Goal: Task Accomplishment & Management: Manage account settings

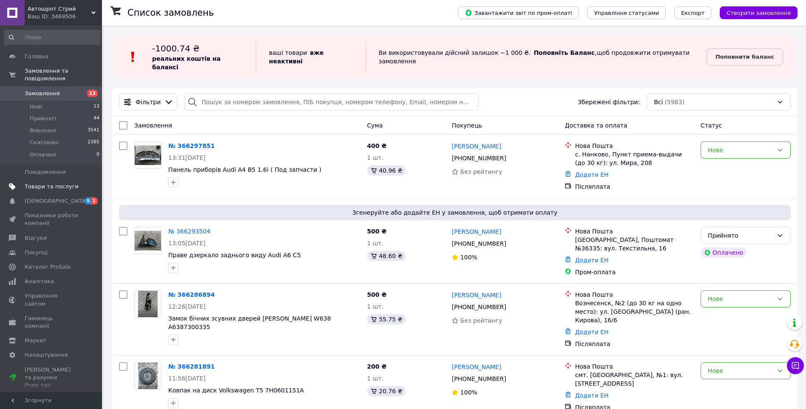
click at [62, 185] on link "Товари та послуги" at bounding box center [52, 186] width 104 height 14
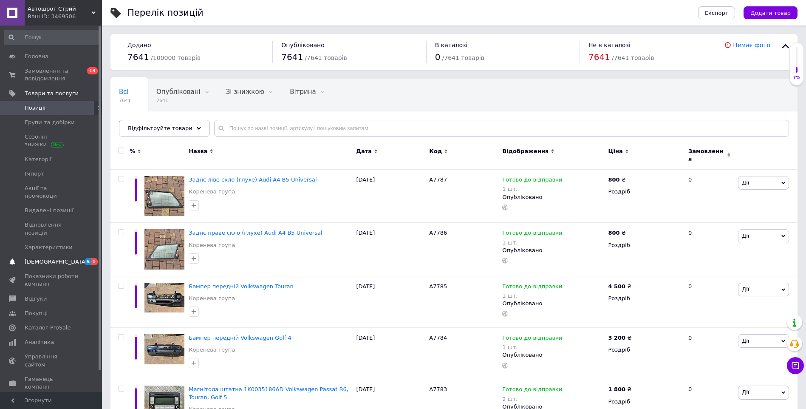
click at [76, 258] on span "[DEMOGRAPHIC_DATA]" at bounding box center [52, 262] width 54 height 8
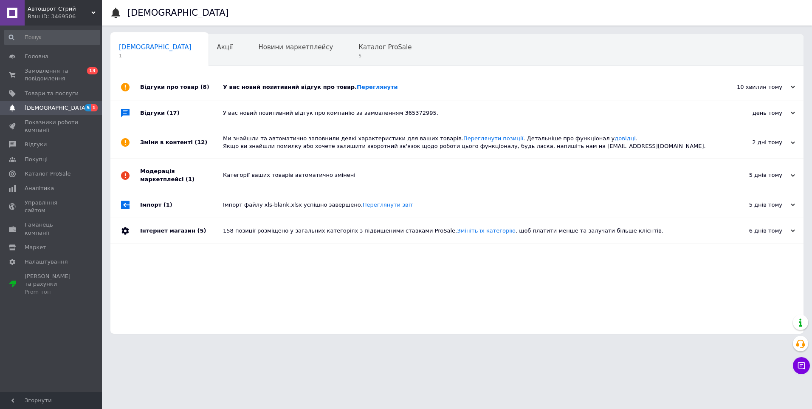
click at [435, 87] on div "У вас новий позитивний відгук про товар. [GEOGRAPHIC_DATA]" at bounding box center [466, 87] width 487 height 8
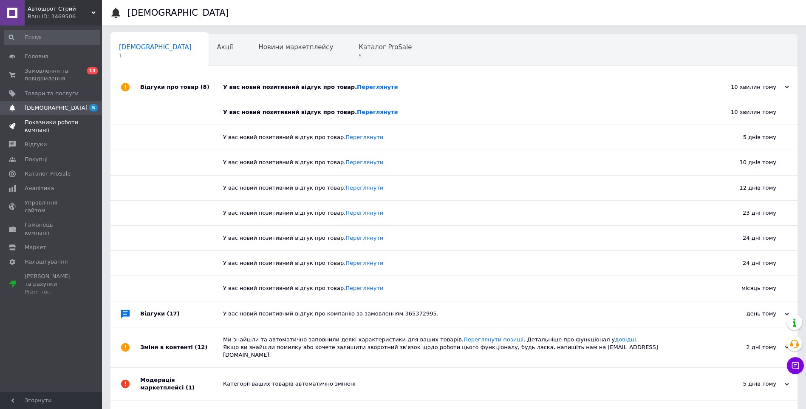
click at [59, 129] on span "Показники роботи компанії" at bounding box center [52, 125] width 54 height 15
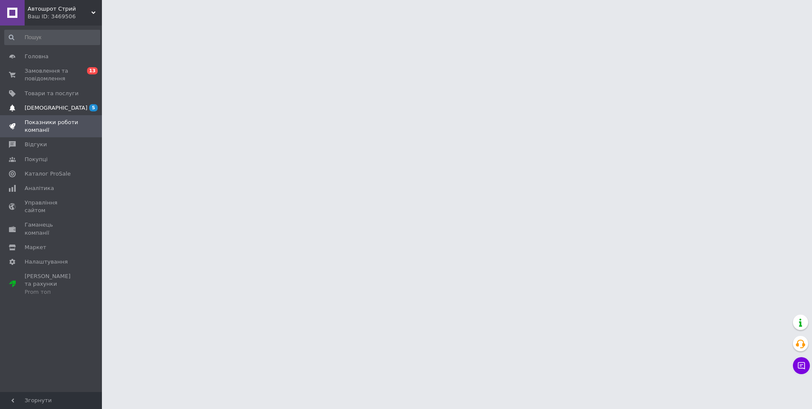
click at [61, 108] on span "[DEMOGRAPHIC_DATA]" at bounding box center [52, 108] width 54 height 8
